Goal: Find contact information: Find contact information

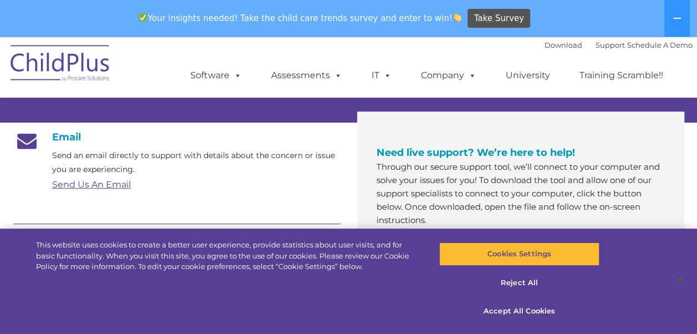
scroll to position [178, 0]
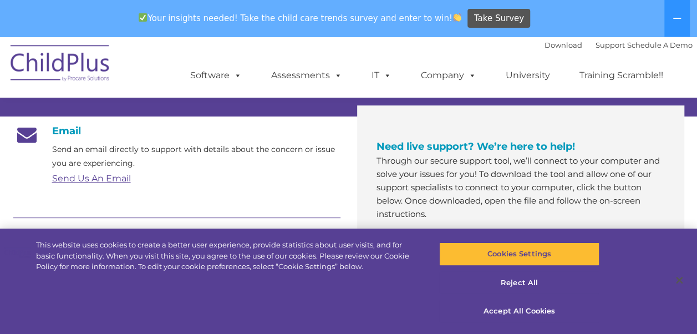
click at [103, 180] on link "Send Us An Email" at bounding box center [91, 178] width 79 height 11
click at [89, 179] on link "Send Us An Email" at bounding box center [91, 178] width 79 height 11
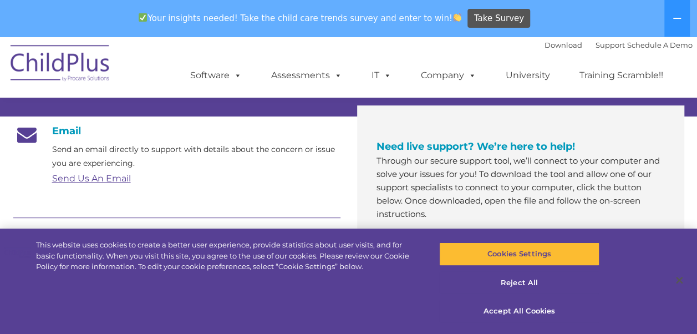
click at [89, 179] on link "Send Us An Email" at bounding box center [91, 178] width 79 height 11
click at [97, 178] on link "Send Us An Email" at bounding box center [91, 178] width 79 height 11
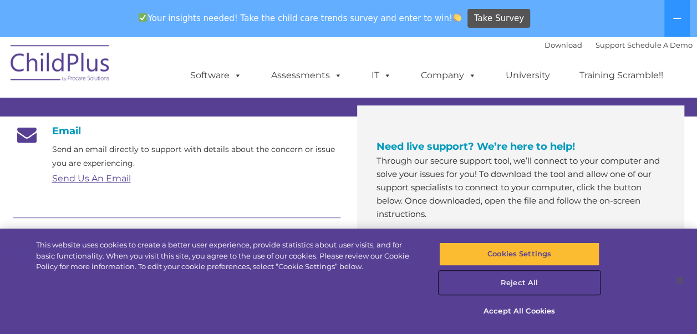
click at [529, 285] on button "Reject All" at bounding box center [519, 282] width 160 height 23
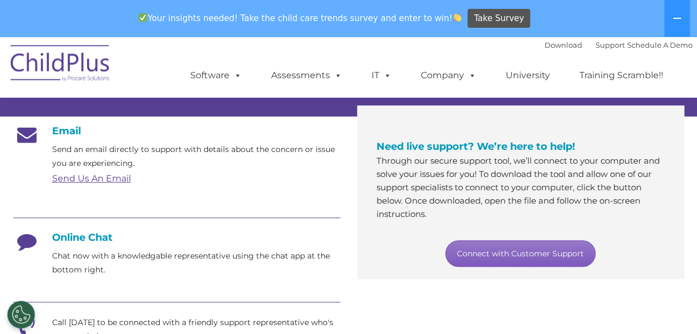
click at [551, 255] on link "Connect with Customer Support" at bounding box center [520, 253] width 150 height 27
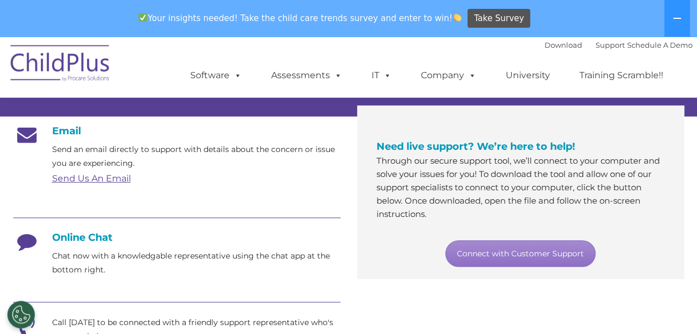
click at [24, 241] on icon at bounding box center [27, 245] width 28 height 28
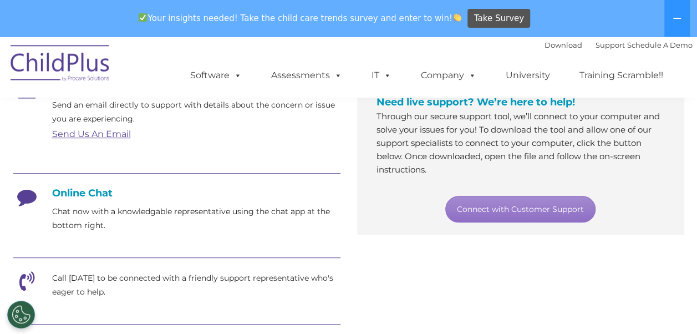
scroll to position [244, 0]
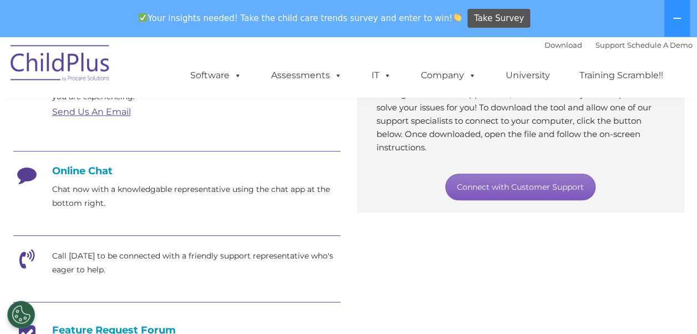
click at [538, 183] on link "Connect with Customer Support" at bounding box center [520, 187] width 150 height 27
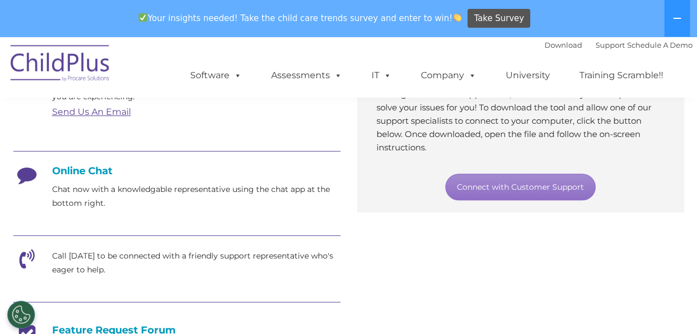
click at [536, 285] on div "Email Send an email directly to support with details about the concern or issue…" at bounding box center [349, 272] width 688 height 445
click at [110, 116] on link "Send Us An Email" at bounding box center [91, 112] width 79 height 11
click at [99, 112] on link "Send Us An Email" at bounding box center [91, 112] width 79 height 11
